Goal: Information Seeking & Learning: Learn about a topic

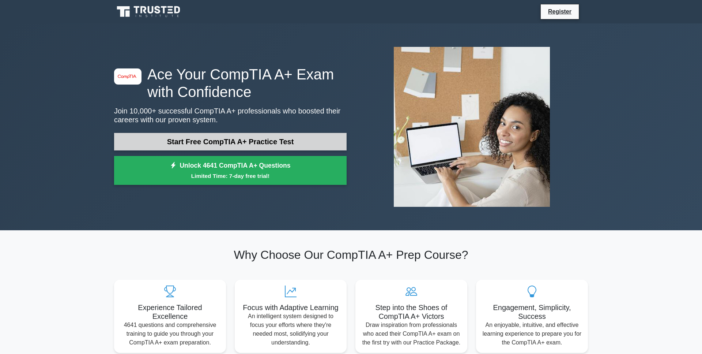
click at [304, 138] on link "Start Free CompTIA A+ Practice Test" at bounding box center [230, 142] width 233 height 18
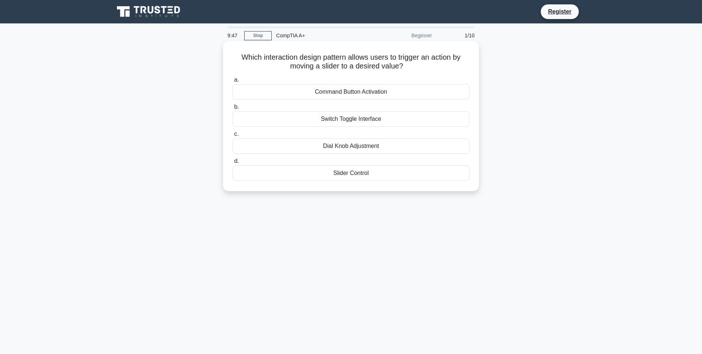
click at [337, 176] on div "Slider Control" at bounding box center [351, 172] width 237 height 15
click at [233, 163] on input "d. Slider Control" at bounding box center [233, 161] width 0 height 5
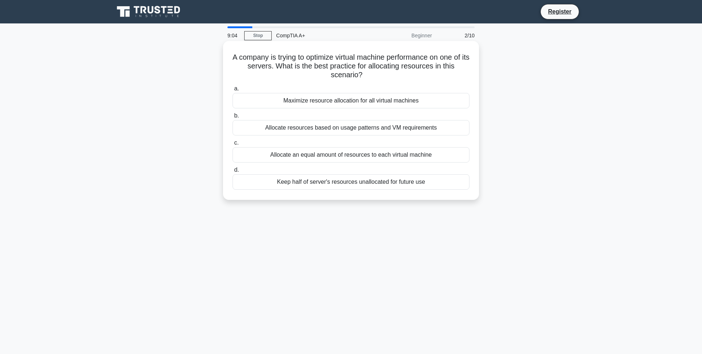
click at [323, 129] on div "Allocate resources based on usage patterns and VM requirements" at bounding box center [351, 127] width 237 height 15
click at [233, 118] on input "b. Allocate resources based on usage patterns and VM requirements" at bounding box center [233, 115] width 0 height 5
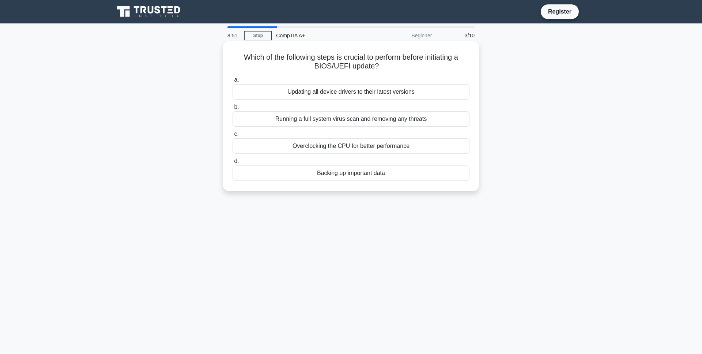
click at [353, 176] on div "Backing up important data" at bounding box center [351, 172] width 237 height 15
click at [233, 163] on input "d. Backing up important data" at bounding box center [233, 161] width 0 height 5
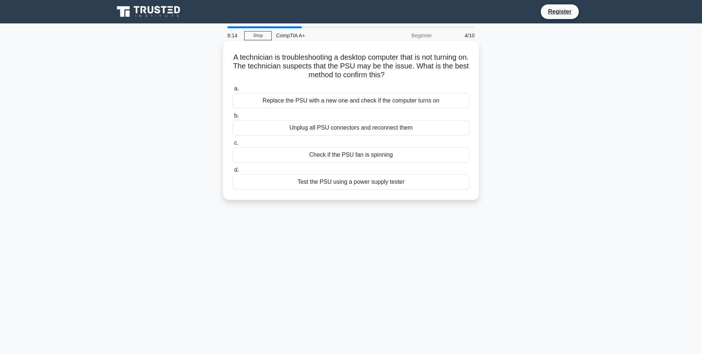
click at [346, 131] on div "Unplug all PSU connectors and reconnect them" at bounding box center [351, 127] width 237 height 15
click at [233, 118] on input "b. Unplug all PSU connectors and reconnect them" at bounding box center [233, 115] width 0 height 5
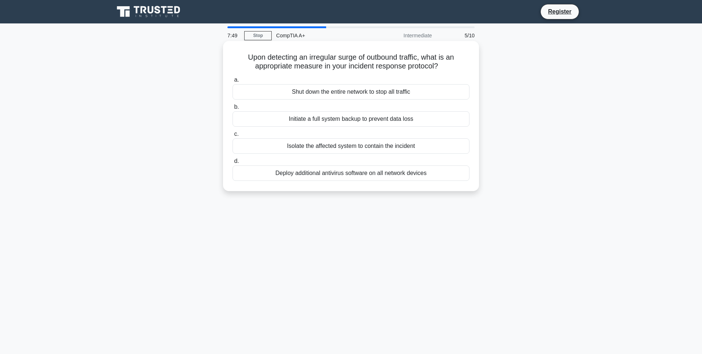
click at [332, 92] on div "Shut down the entire network to stop all traffic" at bounding box center [351, 91] width 237 height 15
click at [233, 82] on input "a. Shut down the entire network to stop all traffic" at bounding box center [233, 80] width 0 height 5
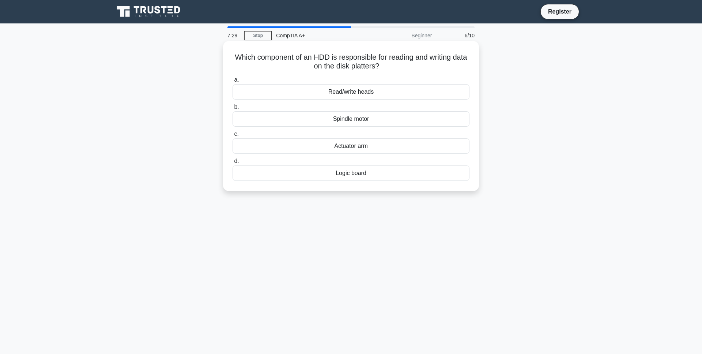
click at [333, 123] on div "Spindle motor" at bounding box center [351, 118] width 237 height 15
click at [233, 109] on input "b. Spindle motor" at bounding box center [233, 107] width 0 height 5
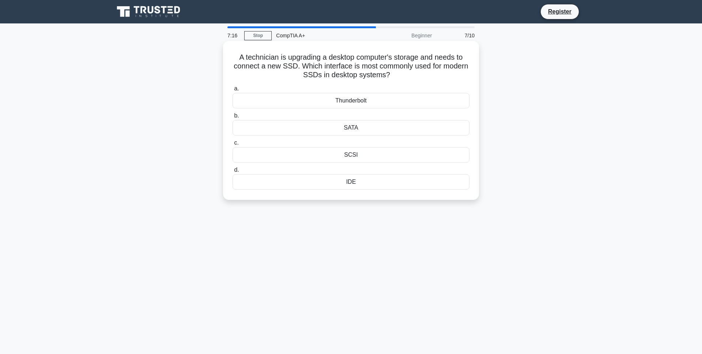
click at [365, 130] on div "SATA" at bounding box center [351, 127] width 237 height 15
click at [233, 118] on input "b. SATA" at bounding box center [233, 115] width 0 height 5
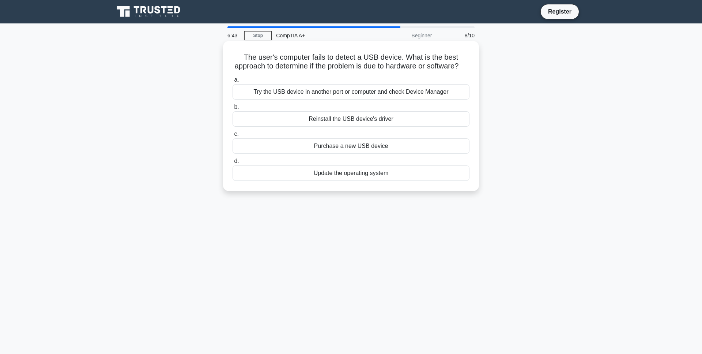
click at [373, 93] on div "Try the USB device in another port or computer and check Device Manager" at bounding box center [351, 91] width 237 height 15
click at [233, 82] on input "a. Try the USB device in another port or computer and check Device Manager" at bounding box center [233, 80] width 0 height 5
click at [326, 174] on div "Try connecting the webcam to a different USB port" at bounding box center [351, 172] width 237 height 15
click at [233, 163] on input "d. Try connecting the webcam to a different USB port" at bounding box center [233, 161] width 0 height 5
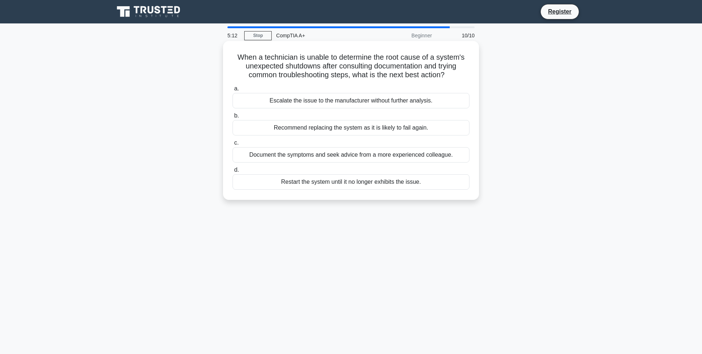
click at [425, 103] on div "Escalate the issue to the manufacturer without further analysis." at bounding box center [351, 100] width 237 height 15
click at [233, 91] on input "a. Escalate the issue to the manufacturer without further analysis." at bounding box center [233, 88] width 0 height 5
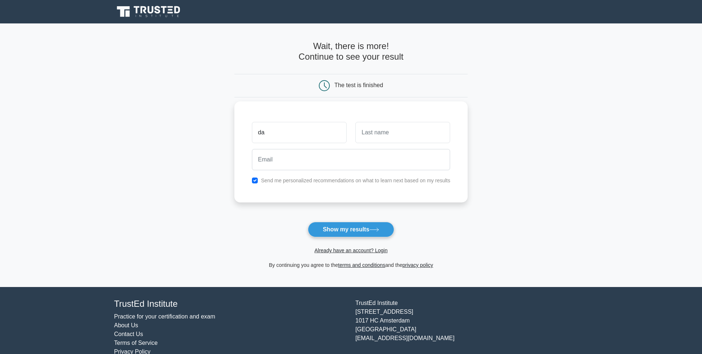
type input "d"
type input "Davynos"
type input "Chahit"
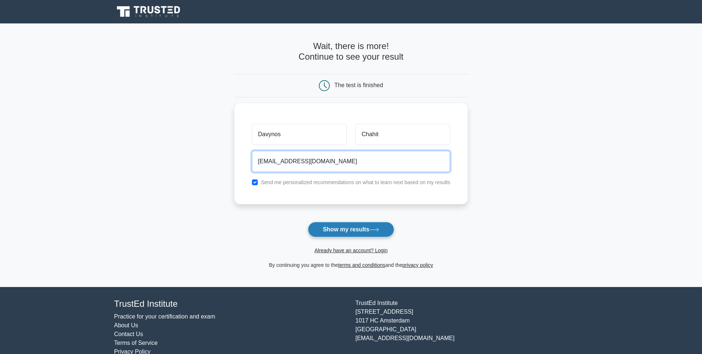
type input "davynoschahit@gmail.com"
click at [354, 229] on button "Show my results" at bounding box center [351, 229] width 86 height 15
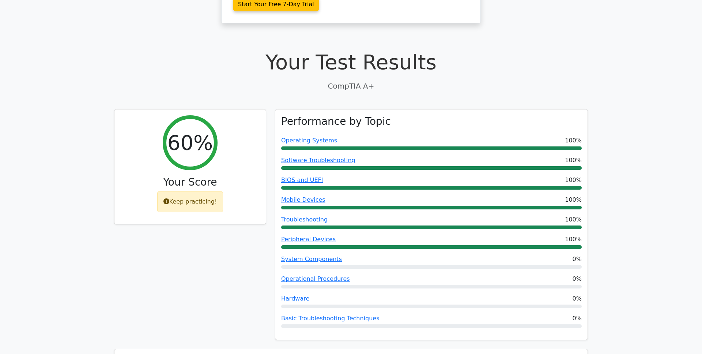
scroll to position [298, 0]
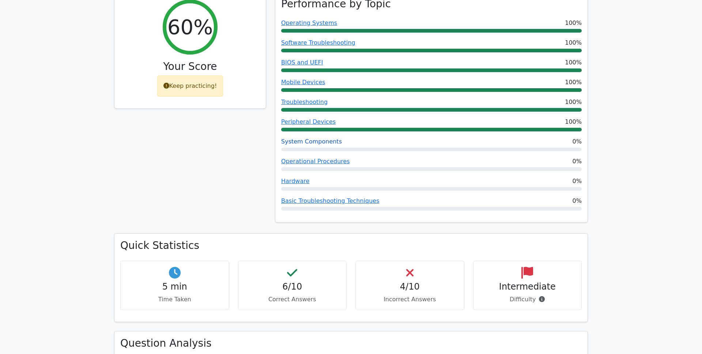
click at [323, 138] on link "System Components" at bounding box center [311, 141] width 61 height 7
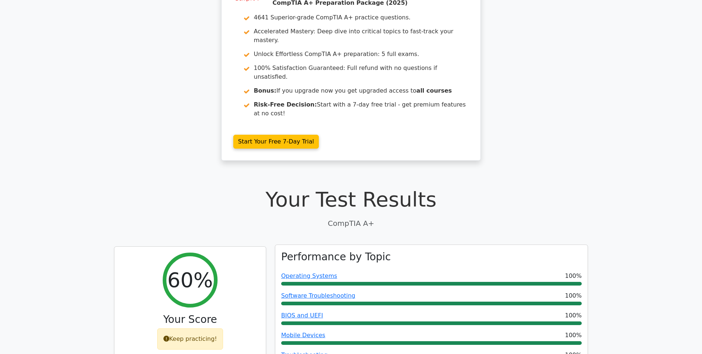
scroll to position [0, 0]
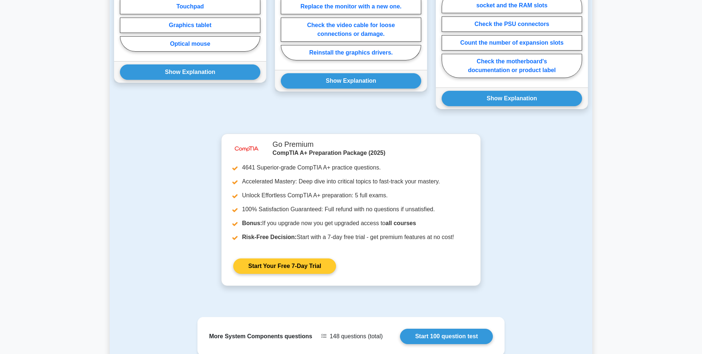
scroll to position [597, 0]
